Goal: Task Accomplishment & Management: Complete application form

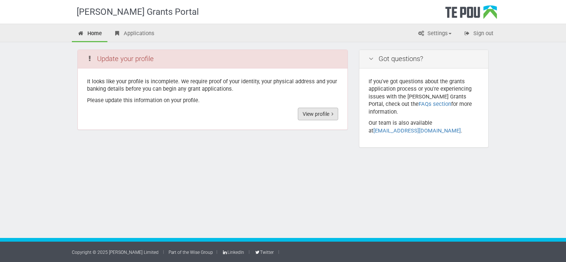
click at [314, 116] on link "View profile" at bounding box center [318, 114] width 40 height 13
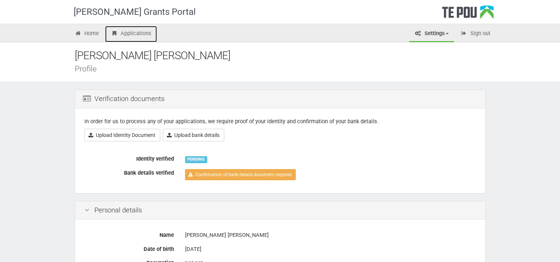
click at [133, 36] on link "Applications" at bounding box center [131, 34] width 52 height 16
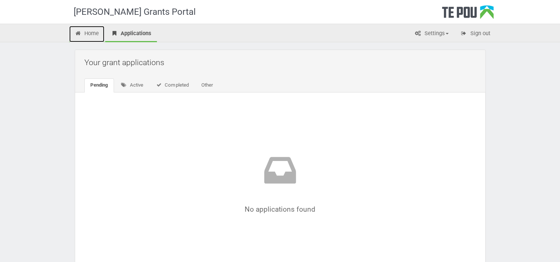
click at [91, 33] on link "Home" at bounding box center [87, 34] width 36 height 16
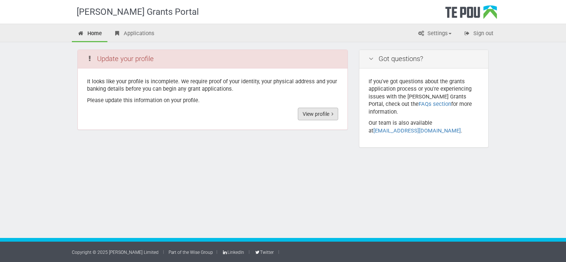
click at [322, 115] on link "View profile" at bounding box center [318, 114] width 40 height 13
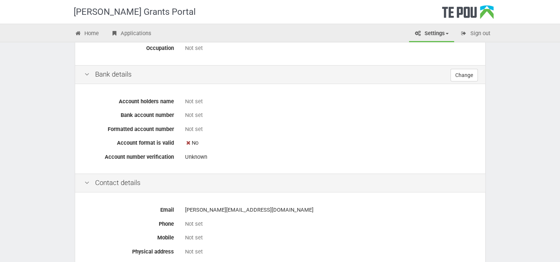
scroll to position [225, 0]
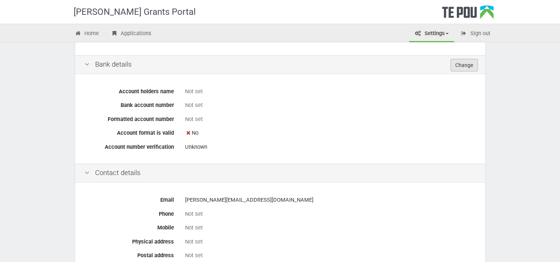
click at [467, 67] on link "Change" at bounding box center [464, 65] width 27 height 13
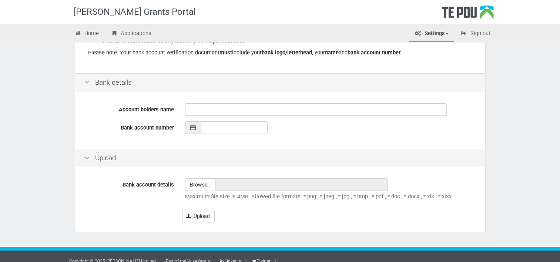
scroll to position [164, 0]
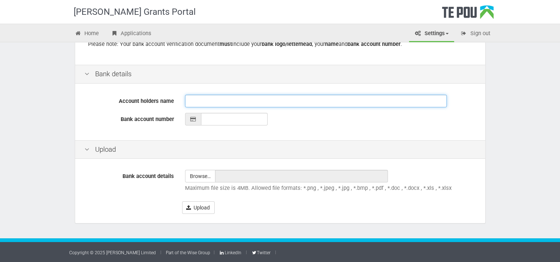
click at [262, 104] on input "Account holders name" at bounding box center [316, 101] width 262 height 13
type input "Elena Kign"
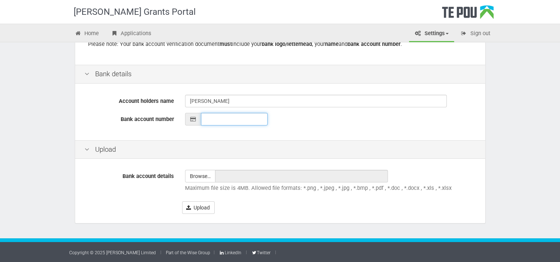
type input "__-____-_______-___"
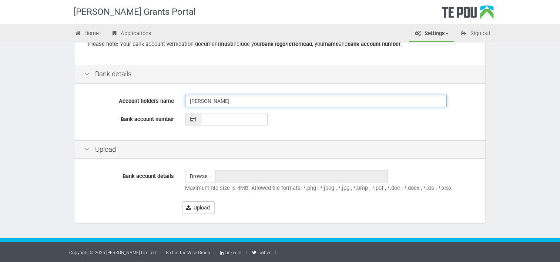
click at [262, 104] on input "Elena Kign" at bounding box center [316, 101] width 262 height 13
type input "[PERSON_NAME]"
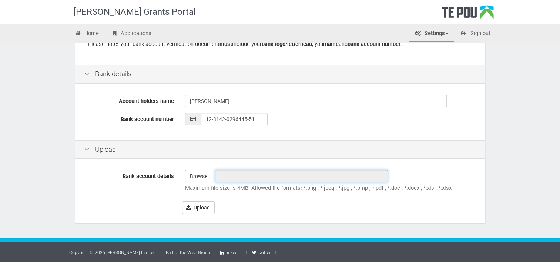
click at [224, 175] on input "text" at bounding box center [301, 176] width 173 height 13
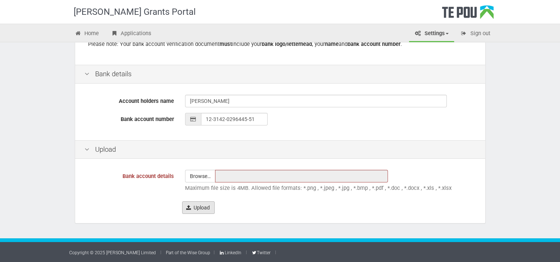
click at [195, 206] on button "Upload" at bounding box center [198, 208] width 33 height 13
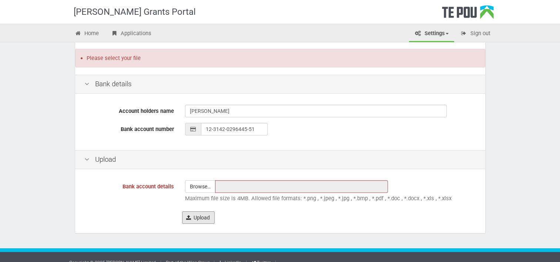
scroll to position [190, 0]
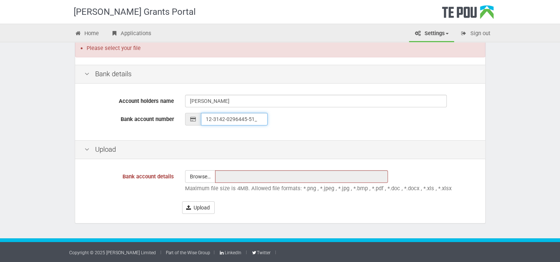
click at [257, 120] on input "12-3142-0296445-51_" at bounding box center [234, 119] width 67 height 13
type input "12-3142-0296445-00"
click at [257, 176] on input "text" at bounding box center [301, 176] width 173 height 13
click at [206, 174] on input "file" at bounding box center [201, 177] width 30 height 12
type input "C:\fakepath\proofofaccount.pdf"
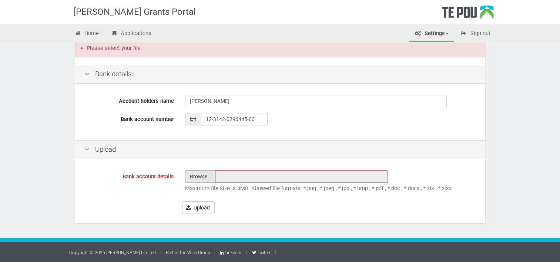
type input "proofofaccount.pdf"
click at [199, 210] on button "Upload" at bounding box center [198, 208] width 33 height 13
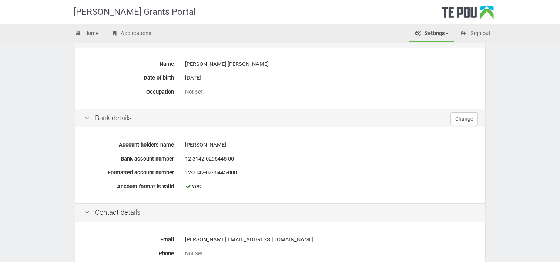
scroll to position [303, 0]
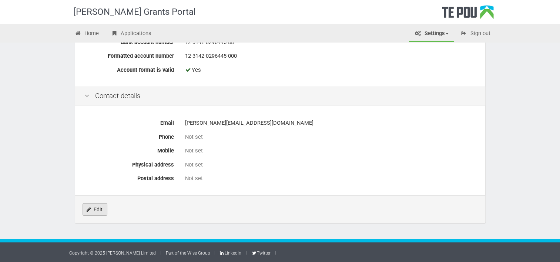
click at [104, 209] on link "Edit" at bounding box center [95, 209] width 25 height 13
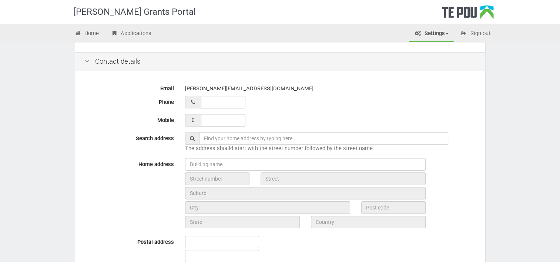
scroll to position [250, 0]
click at [232, 101] on input "__ ___ ______" at bounding box center [223, 101] width 44 height 13
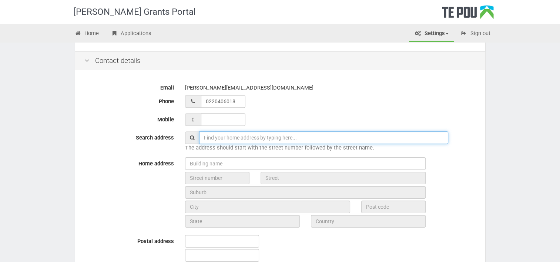
type input "02 204 06018"
type input "71 Pitt Street"
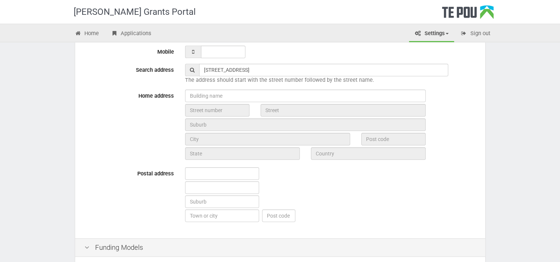
scroll to position [319, 0]
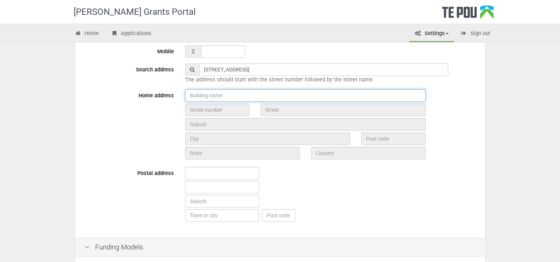
type input "02 204 06018"
click at [249, 98] on input "text" at bounding box center [305, 95] width 241 height 13
click at [249, 97] on input "text" at bounding box center [305, 95] width 241 height 13
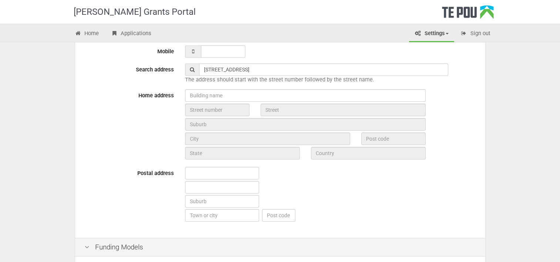
click at [239, 71] on input "71 Pitt Street" at bounding box center [323, 69] width 249 height 13
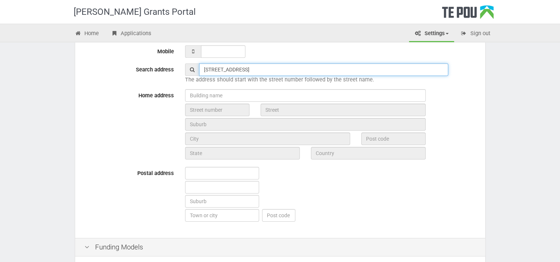
click at [239, 71] on input "71 Pitt Street" at bounding box center [323, 69] width 249 height 13
click at [251, 66] on input "71 Pitt Street" at bounding box center [323, 69] width 249 height 13
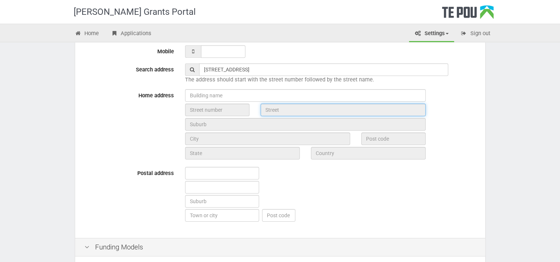
click at [418, 105] on input "text" at bounding box center [343, 110] width 165 height 13
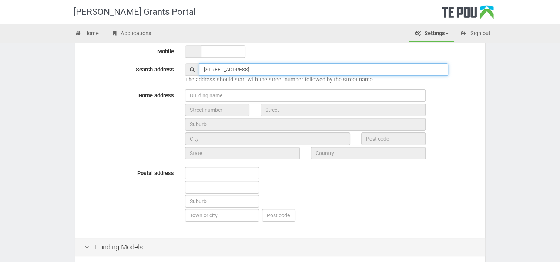
click at [280, 71] on input "71 Pitt Street" at bounding box center [323, 69] width 249 height 13
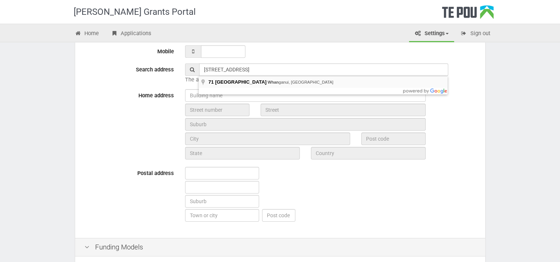
type input "71 Pitt Street, Whanganui, New Zealand"
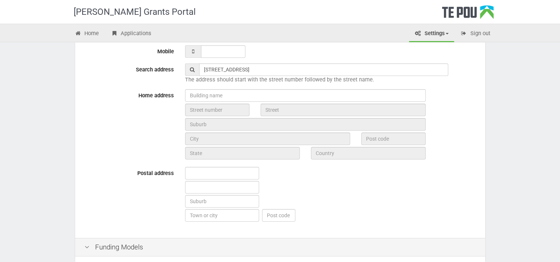
type input "71"
type input "Pitt Street"
type input "Whanganui"
type input "4500"
type input "Manawatū-Whanganui Region"
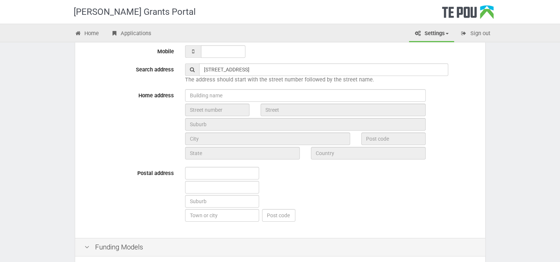
type input "New Zealand"
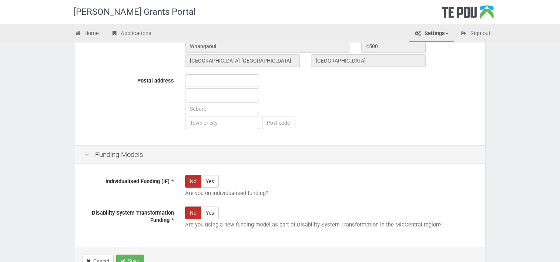
scroll to position [412, 0]
click at [239, 82] on input "text" at bounding box center [222, 80] width 74 height 13
type input "71 Pitt Street"
type input "Whanganui"
type input "4500"
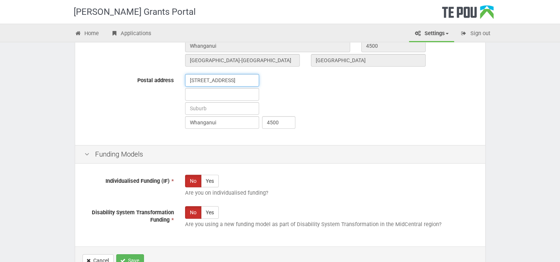
scroll to position [462, 0]
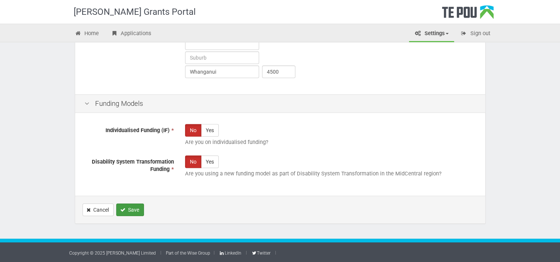
click at [133, 210] on button "Save" at bounding box center [130, 210] width 28 height 13
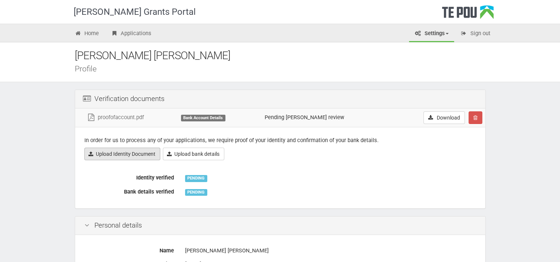
click at [135, 158] on link "Upload Identity Document" at bounding box center [122, 154] width 76 height 13
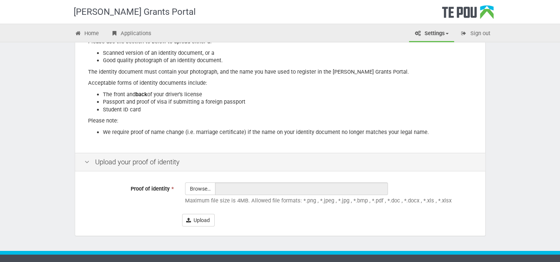
scroll to position [107, 0]
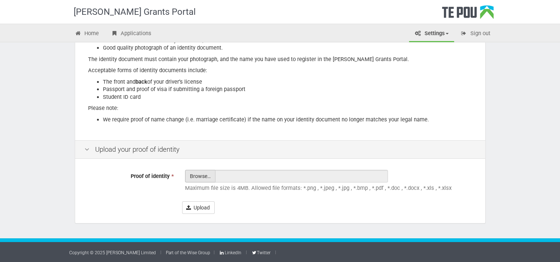
click at [212, 176] on input "Proof of identity *" at bounding box center [201, 196] width 30 height 53
type input "C:\fakepath\1000008031.jpg"
type input "1000008031.jpg"
click at [200, 208] on button "Upload" at bounding box center [198, 208] width 33 height 13
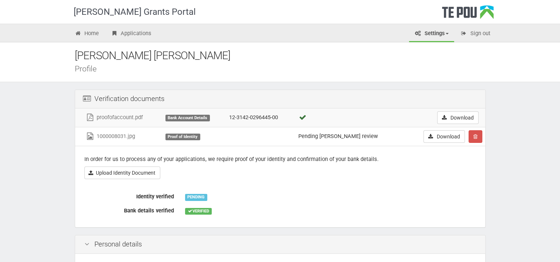
click at [328, 181] on div "In order for us to process any of your applications, we require proof of your i…" at bounding box center [280, 186] width 410 height 81
click at [120, 33] on link "Applications" at bounding box center [131, 34] width 52 height 16
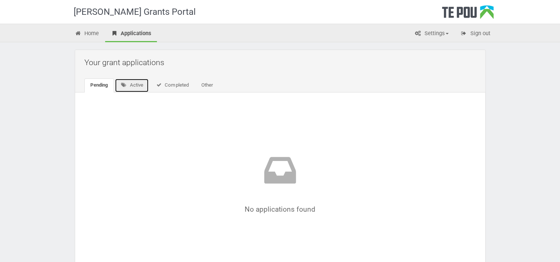
click at [132, 87] on link "Active" at bounding box center [132, 86] width 34 height 14
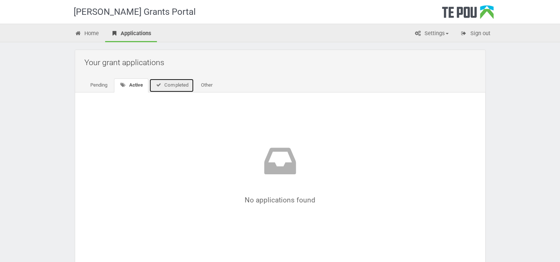
click at [168, 86] on link "Completed" at bounding box center [171, 86] width 45 height 14
click at [209, 86] on link "Other" at bounding box center [205, 86] width 23 height 14
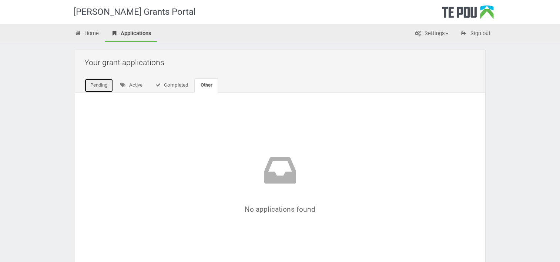
click at [101, 85] on link "Pending" at bounding box center [98, 86] width 29 height 14
click at [90, 35] on link "Home" at bounding box center [87, 34] width 36 height 16
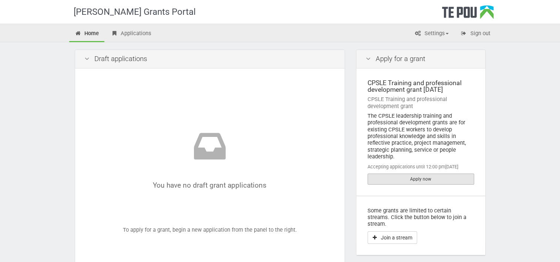
click at [446, 180] on link "Apply now" at bounding box center [421, 179] width 107 height 11
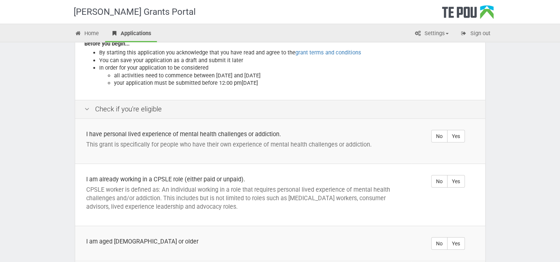
scroll to position [164, 0]
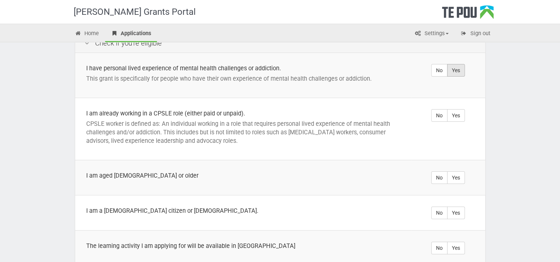
click at [459, 64] on label "Yes" at bounding box center [456, 70] width 18 height 13
radio input "true"
click at [457, 109] on label "Yes" at bounding box center [456, 115] width 18 height 13
radio input "true"
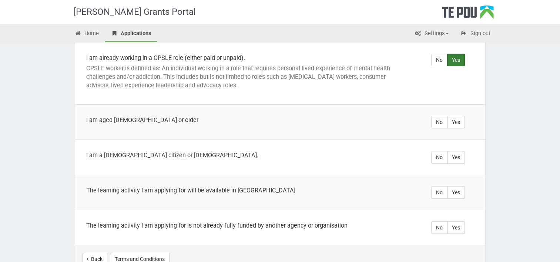
scroll to position [221, 0]
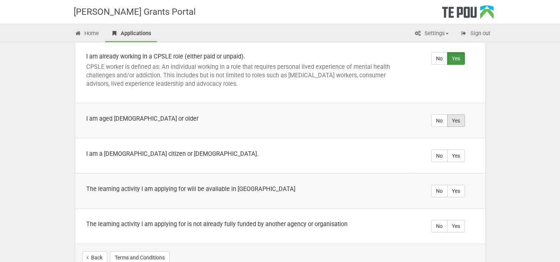
click at [452, 114] on label "Yes" at bounding box center [456, 120] width 18 height 13
radio input "true"
click at [455, 150] on label "Yes" at bounding box center [456, 156] width 18 height 13
radio input "true"
click at [456, 185] on label "Yes" at bounding box center [456, 191] width 18 height 13
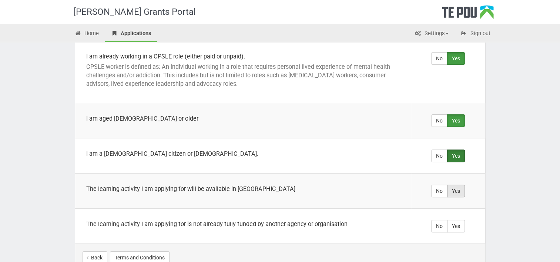
radio input "true"
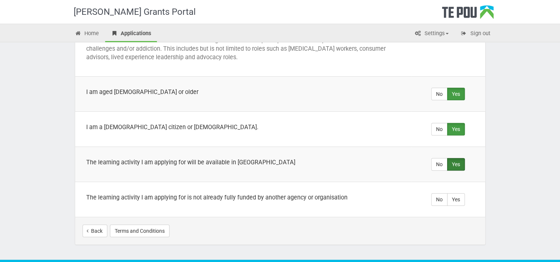
scroll to position [260, 0]
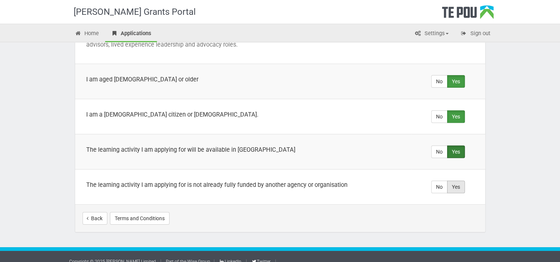
click at [459, 181] on label "Yes" at bounding box center [456, 187] width 18 height 13
radio input "true"
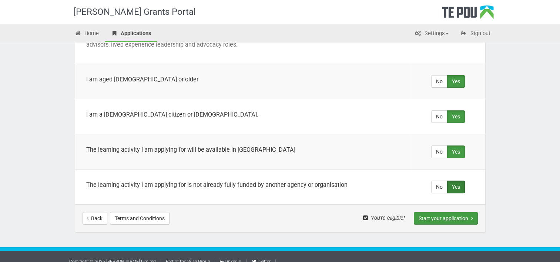
click at [433, 212] on button "Start your application" at bounding box center [446, 218] width 64 height 13
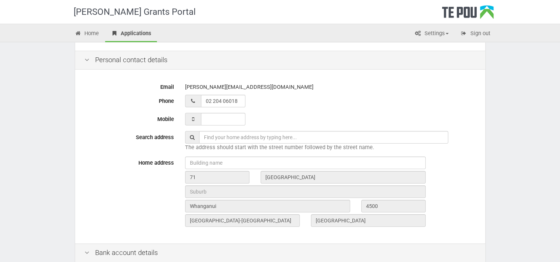
scroll to position [322, 0]
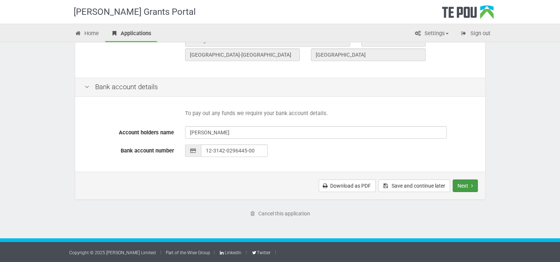
click at [462, 188] on button "Next" at bounding box center [465, 186] width 25 height 13
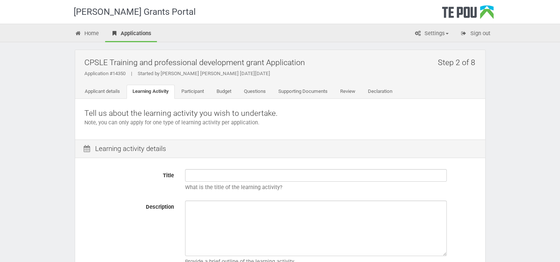
scroll to position [40, 0]
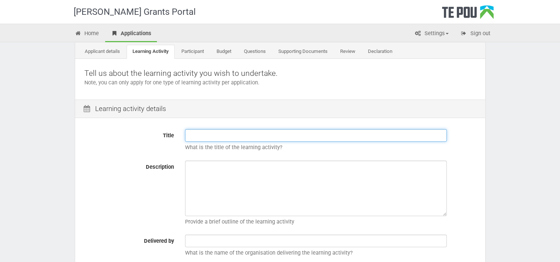
click at [277, 134] on input "Title" at bounding box center [316, 135] width 262 height 13
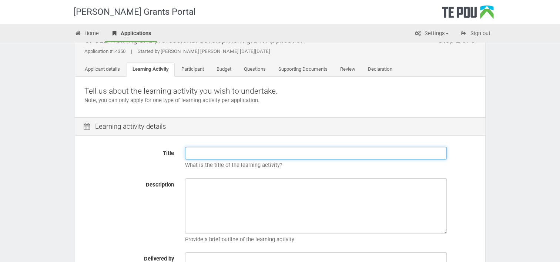
scroll to position [0, 0]
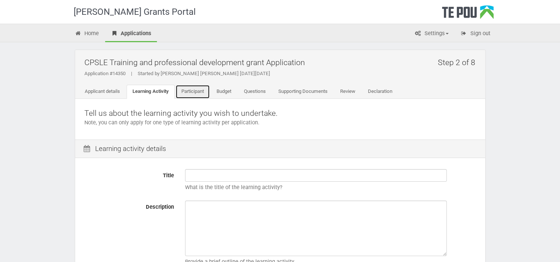
click at [202, 91] on link "Participant" at bounding box center [193, 92] width 34 height 14
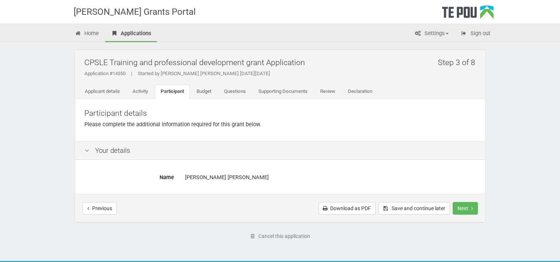
click at [90, 151] on icon at bounding box center [87, 150] width 9 height 7
click at [204, 96] on link "Budget" at bounding box center [204, 92] width 27 height 14
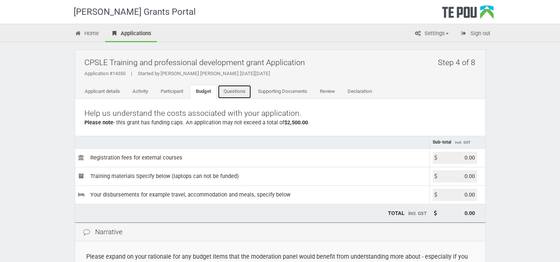
click at [230, 91] on link "Questions" at bounding box center [235, 92] width 34 height 14
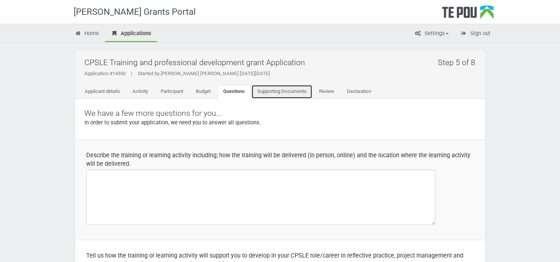
click at [285, 93] on link "Supporting Documents" at bounding box center [282, 92] width 61 height 14
